Goal: Task Accomplishment & Management: Manage account settings

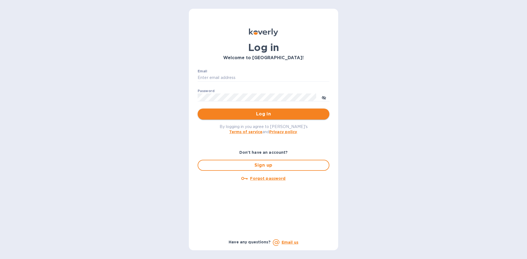
type input "[PERSON_NAME][EMAIL_ADDRESS][DOMAIN_NAME]"
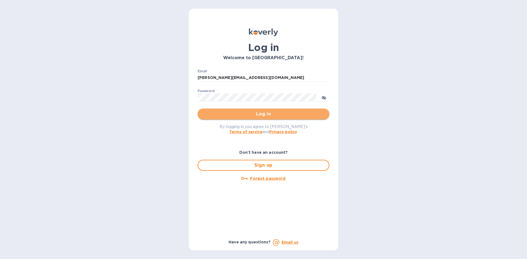
click at [267, 114] on span "Log in" at bounding box center [263, 114] width 123 height 7
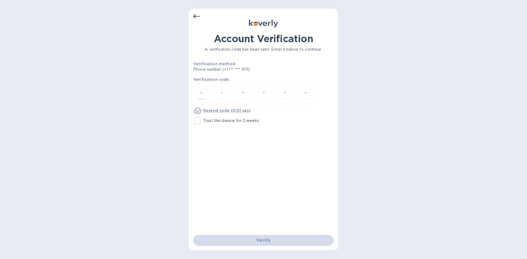
click at [208, 95] on div at bounding box center [201, 94] width 16 height 19
type input "7"
type input "0"
type input "1"
type input "3"
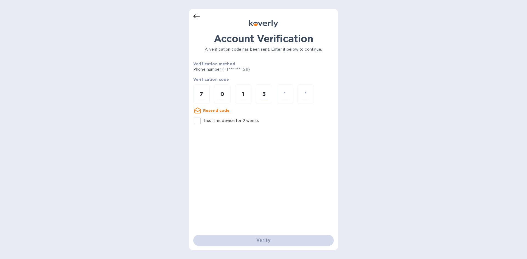
type input "3"
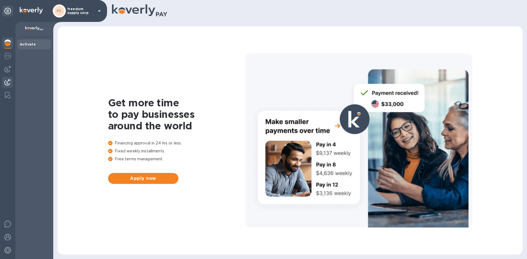
click at [4, 78] on div at bounding box center [7, 83] width 11 height 12
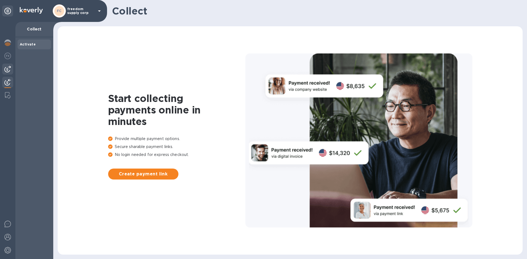
click at [6, 71] on img at bounding box center [7, 69] width 7 height 7
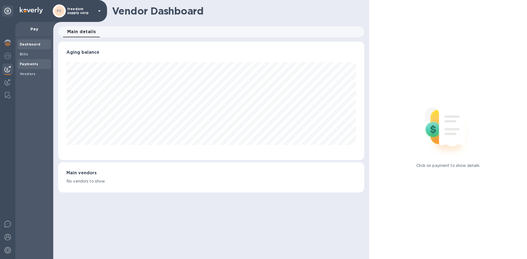
scroll to position [119, 306]
click at [31, 57] on span "Bills" at bounding box center [34, 54] width 29 height 5
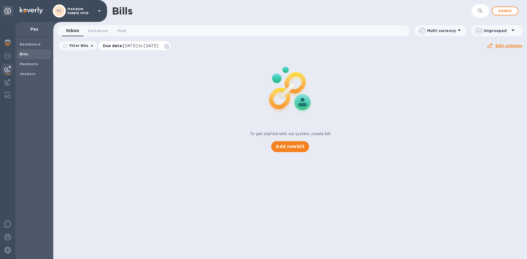
click at [169, 45] on icon at bounding box center [166, 46] width 4 height 4
click at [124, 32] on span "Paid 0" at bounding box center [122, 31] width 8 height 6
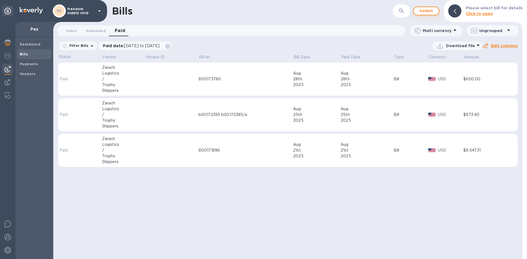
click at [422, 14] on span "Add bill" at bounding box center [426, 11] width 16 height 7
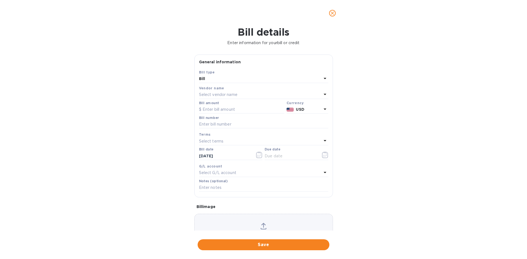
click at [223, 94] on p "Select vendor name" at bounding box center [218, 95] width 38 height 6
click at [225, 121] on div "Vendors Zarach Logistics / Trophy Shippers" at bounding box center [263, 115] width 129 height 49
click at [226, 126] on p "Zarach Logistics / Trophy Shippers" at bounding box center [261, 126] width 116 height 6
click at [225, 112] on input "text" at bounding box center [241, 110] width 85 height 8
type input "5,664.95"
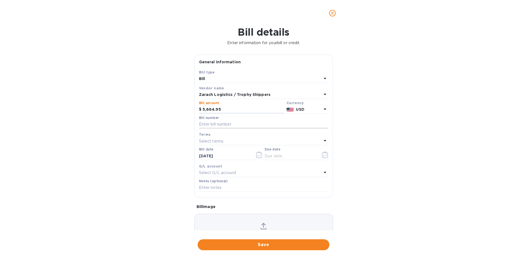
click at [260, 125] on input "text" at bounding box center [263, 125] width 129 height 8
type input "b"
type input "B00172587"
click at [264, 243] on span "Save" at bounding box center [263, 245] width 123 height 7
click at [323, 151] on button "button" at bounding box center [325, 155] width 13 height 13
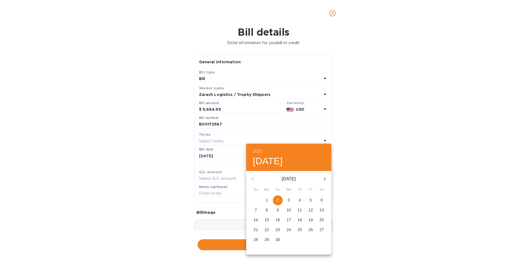
click at [276, 200] on span "2" at bounding box center [278, 200] width 10 height 5
type input "09/02/2025"
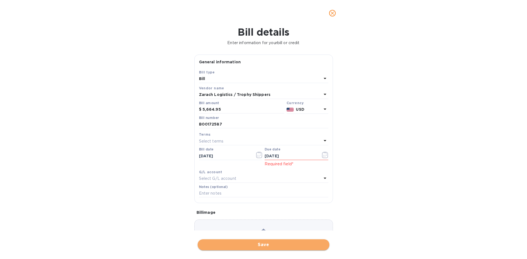
click at [270, 240] on button "Save" at bounding box center [264, 245] width 132 height 11
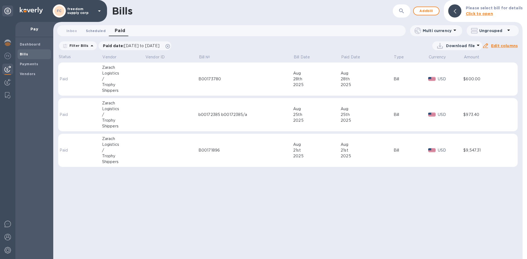
click at [82, 31] on button "Scheduled 0" at bounding box center [96, 30] width 29 height 11
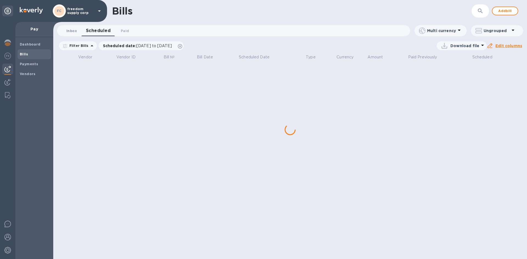
click at [71, 31] on span "Inbox 0" at bounding box center [71, 31] width 10 height 6
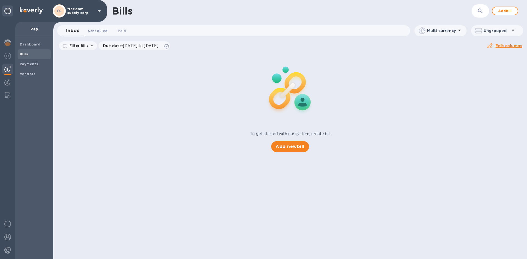
click at [100, 30] on span "Scheduled 0" at bounding box center [98, 31] width 20 height 6
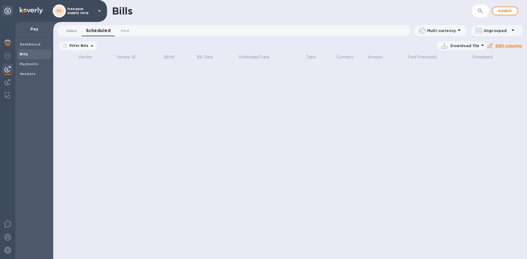
click at [67, 33] on span "Inbox 0" at bounding box center [71, 31] width 10 height 6
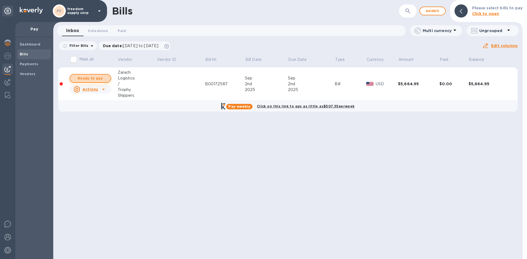
click at [91, 75] on span "Ready to pay" at bounding box center [90, 78] width 32 height 7
checkbox input "true"
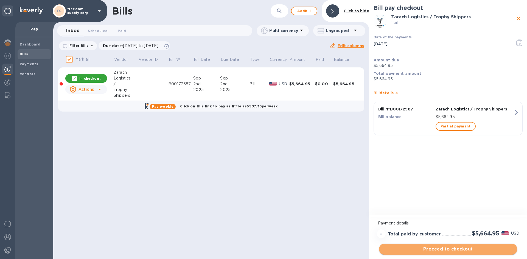
click at [428, 248] on span "Proceed to checkout" at bounding box center [447, 249] width 129 height 7
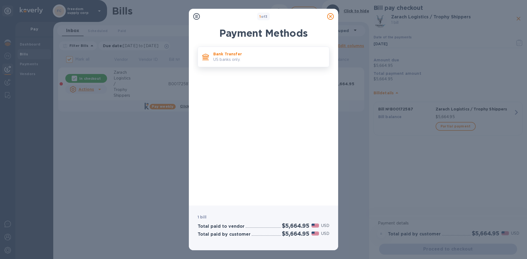
click at [232, 49] on div "Bank Transfer US banks only." at bounding box center [269, 57] width 116 height 16
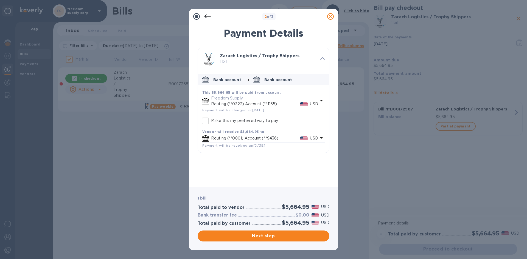
click at [240, 103] on p "Routing (**0322) Account (**1165)" at bounding box center [255, 104] width 89 height 6
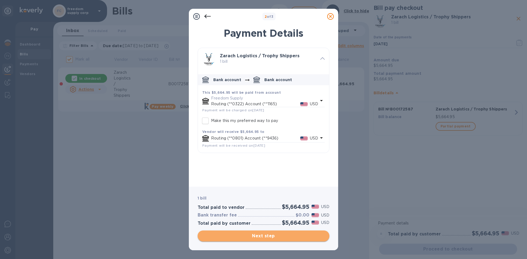
click at [266, 236] on span "Next step" at bounding box center [263, 236] width 123 height 7
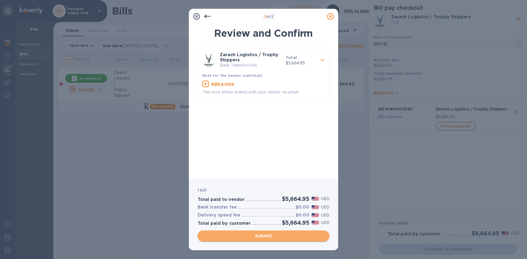
click at [266, 236] on span "Submit" at bounding box center [263, 236] width 123 height 7
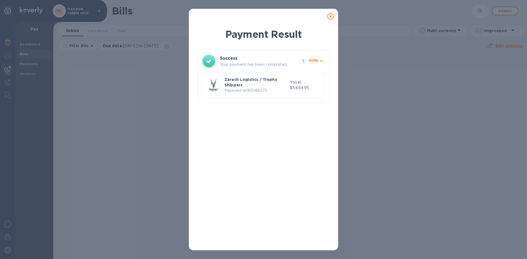
click at [332, 15] on icon at bounding box center [330, 16] width 7 height 7
